Goal: Check status: Check status

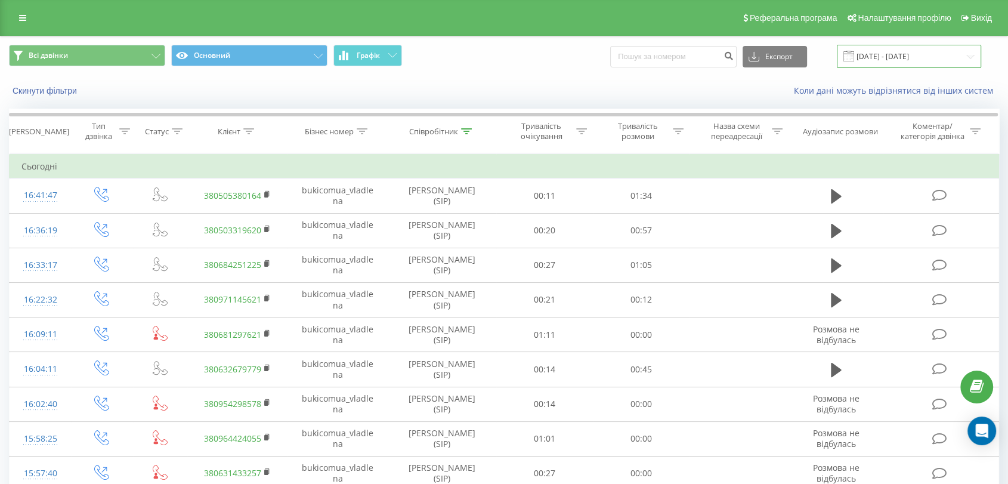
click at [920, 60] on input "[DATE] - [DATE]" at bounding box center [909, 56] width 144 height 23
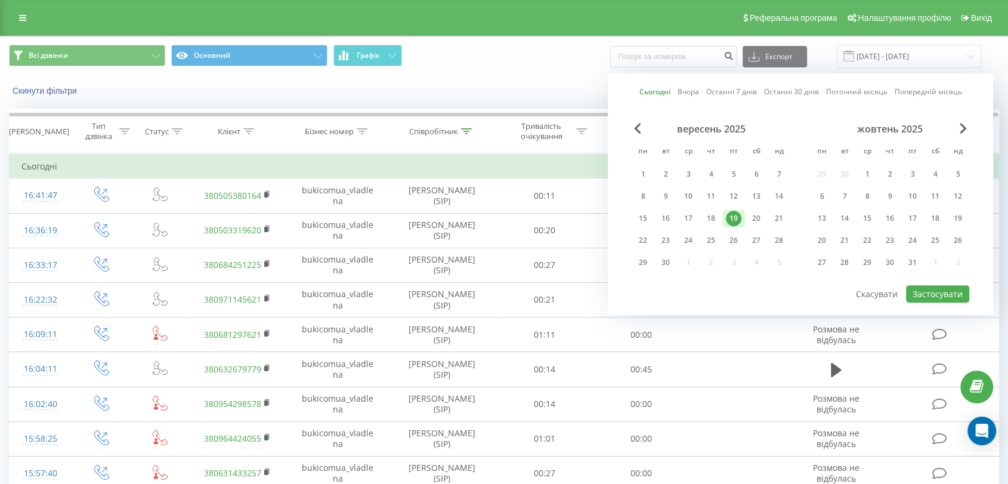
click at [733, 212] on div "19" at bounding box center [734, 219] width 16 height 16
click at [926, 295] on button "Застосувати" at bounding box center [937, 293] width 63 height 17
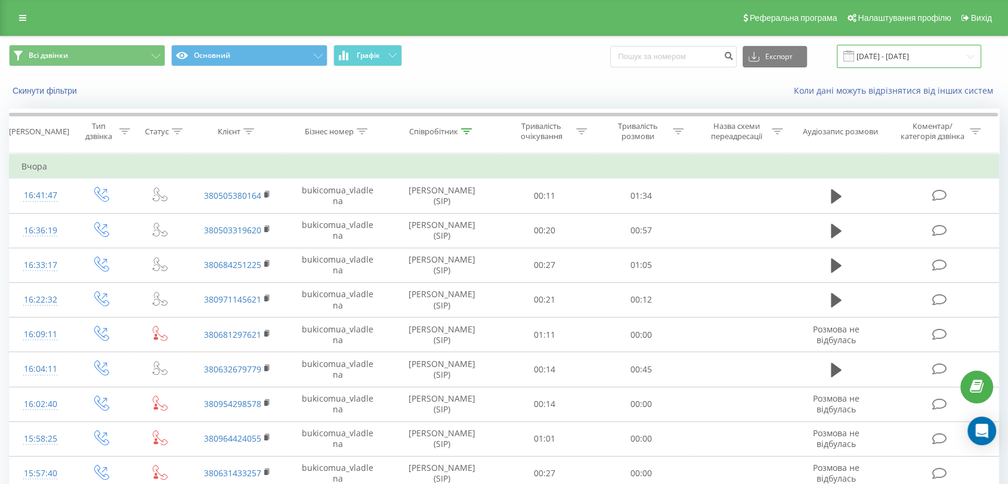
click at [893, 49] on input "[DATE] - [DATE]" at bounding box center [909, 56] width 144 height 23
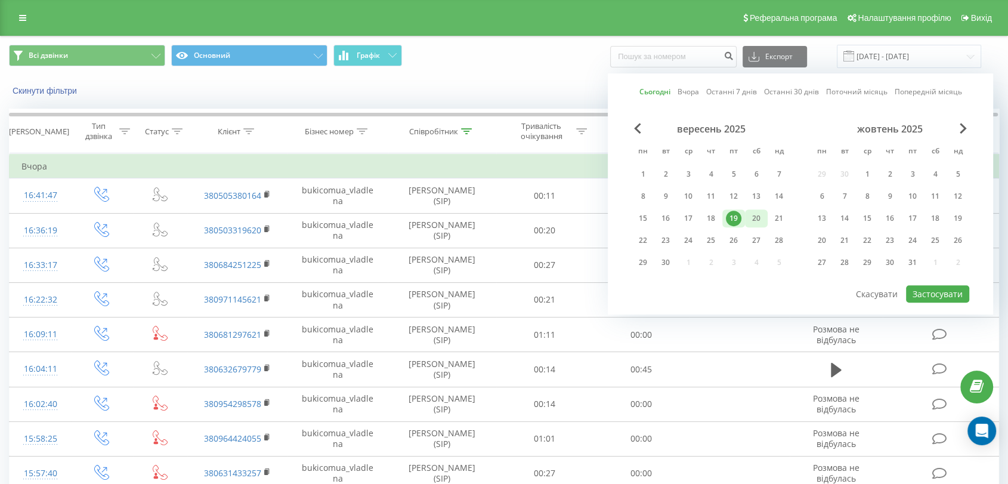
click at [758, 216] on div "20" at bounding box center [757, 219] width 16 height 16
click at [918, 285] on button "Застосувати" at bounding box center [937, 293] width 63 height 17
type input "[DATE] - [DATE]"
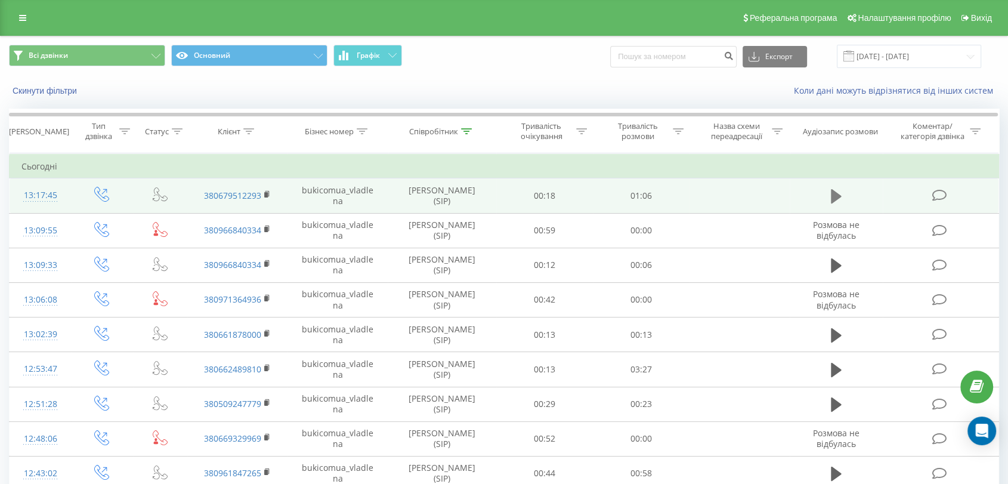
click at [836, 200] on icon at bounding box center [836, 196] width 11 height 17
